Goal: Find specific page/section: Find specific page/section

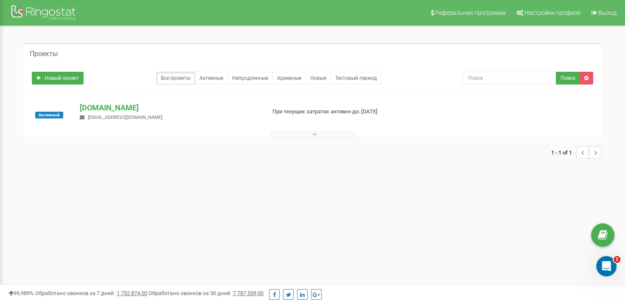
click at [320, 134] on button at bounding box center [312, 134] width 85 height 6
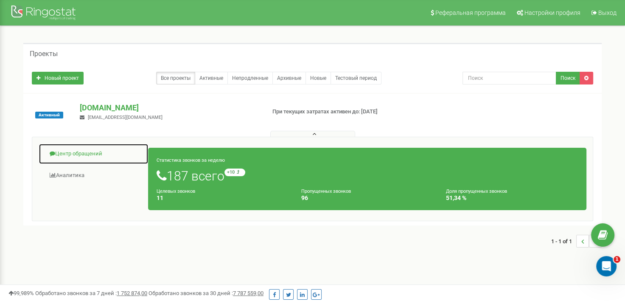
click at [72, 153] on link "Центр обращений" at bounding box center [94, 153] width 110 height 21
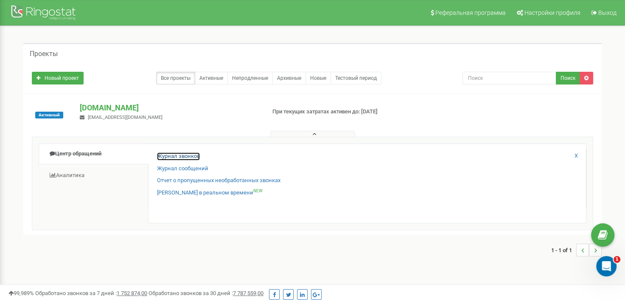
click at [167, 156] on link "Журнал звонков" at bounding box center [178, 156] width 43 height 8
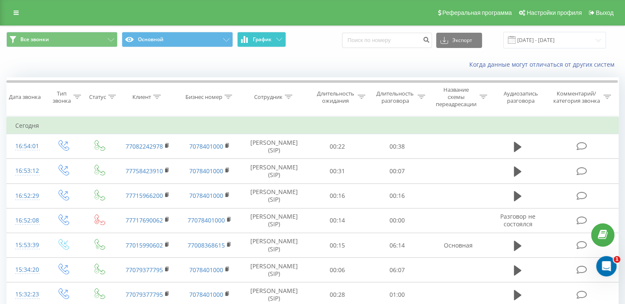
click at [280, 39] on icon at bounding box center [279, 39] width 6 height 3
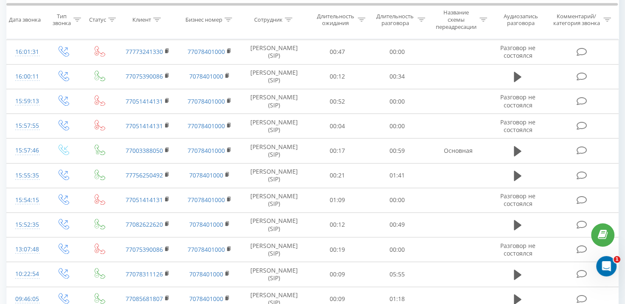
scroll to position [799, 0]
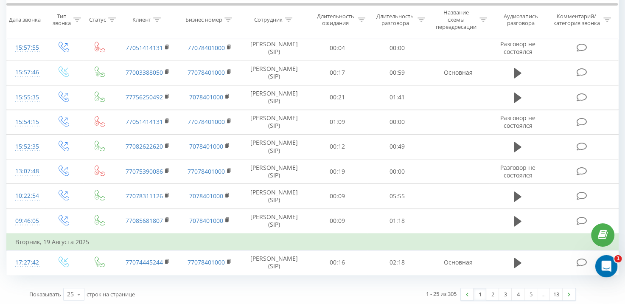
click at [608, 263] on icon "Открыть службу сообщений Intercom" at bounding box center [605, 265] width 14 height 14
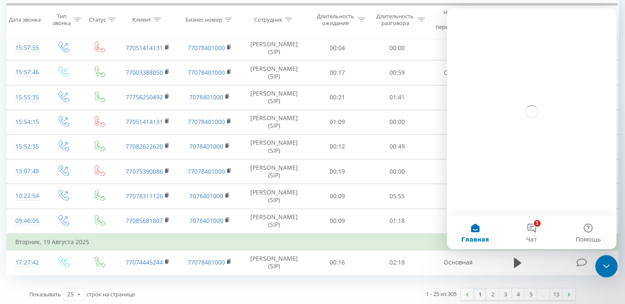
scroll to position [0, 0]
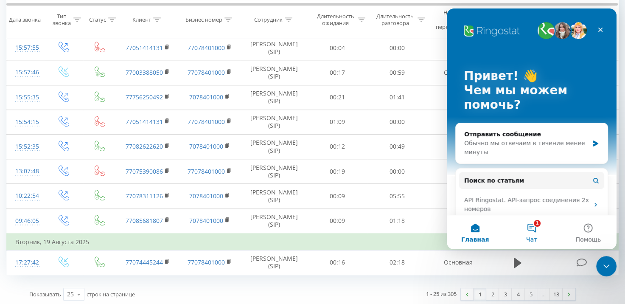
click at [532, 235] on button "1 Чат" at bounding box center [531, 232] width 56 height 34
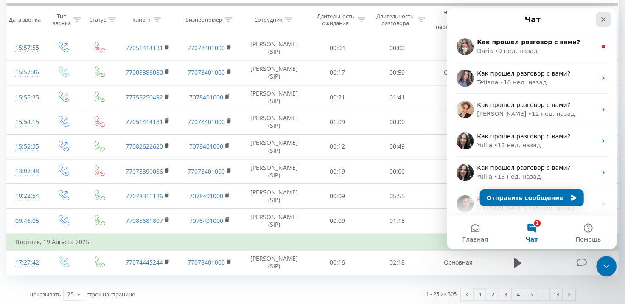
click at [601, 20] on icon "Закрыть" at bounding box center [603, 19] width 7 height 7
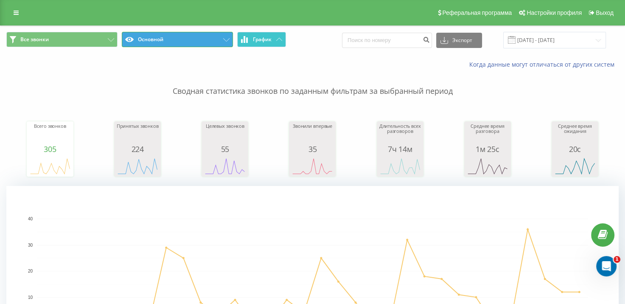
click at [226, 40] on icon at bounding box center [226, 39] width 6 height 3
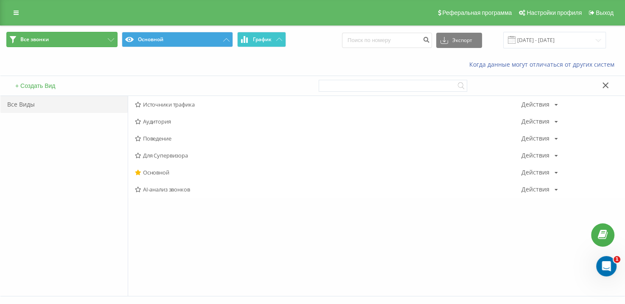
click at [116, 40] on button "Все звонки" at bounding box center [61, 39] width 111 height 15
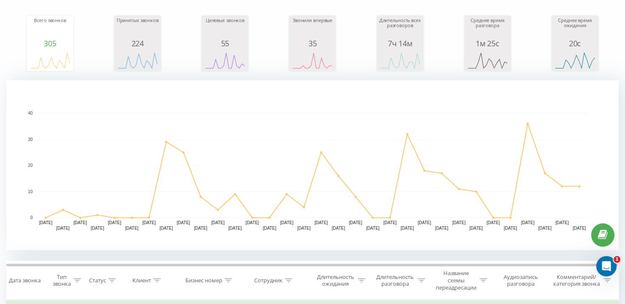
scroll to position [382, 0]
